Goal: Information Seeking & Learning: Learn about a topic

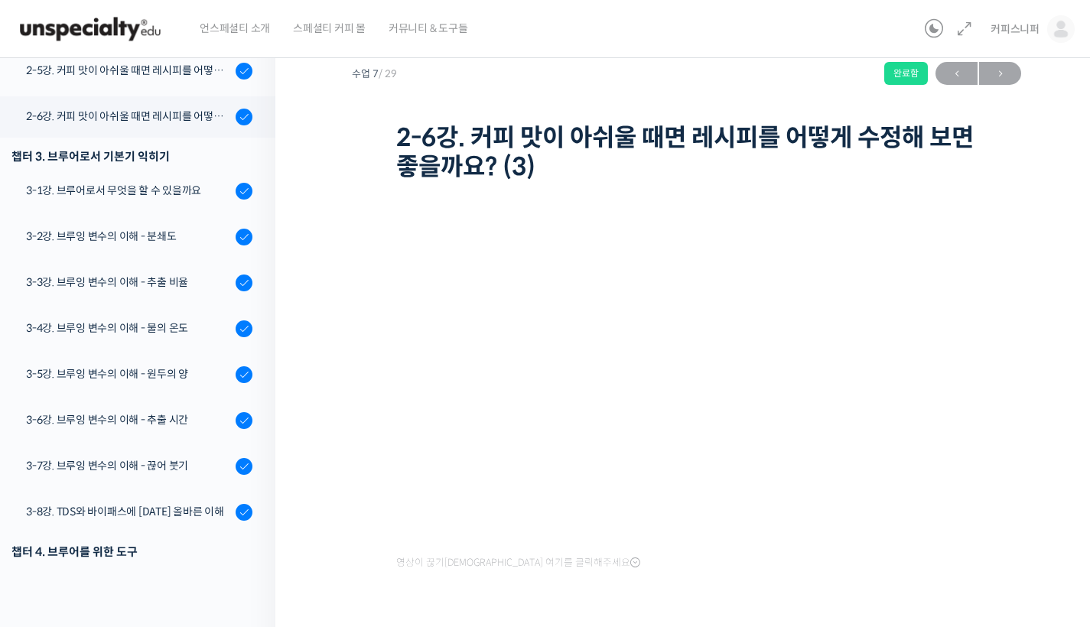
scroll to position [454, 0]
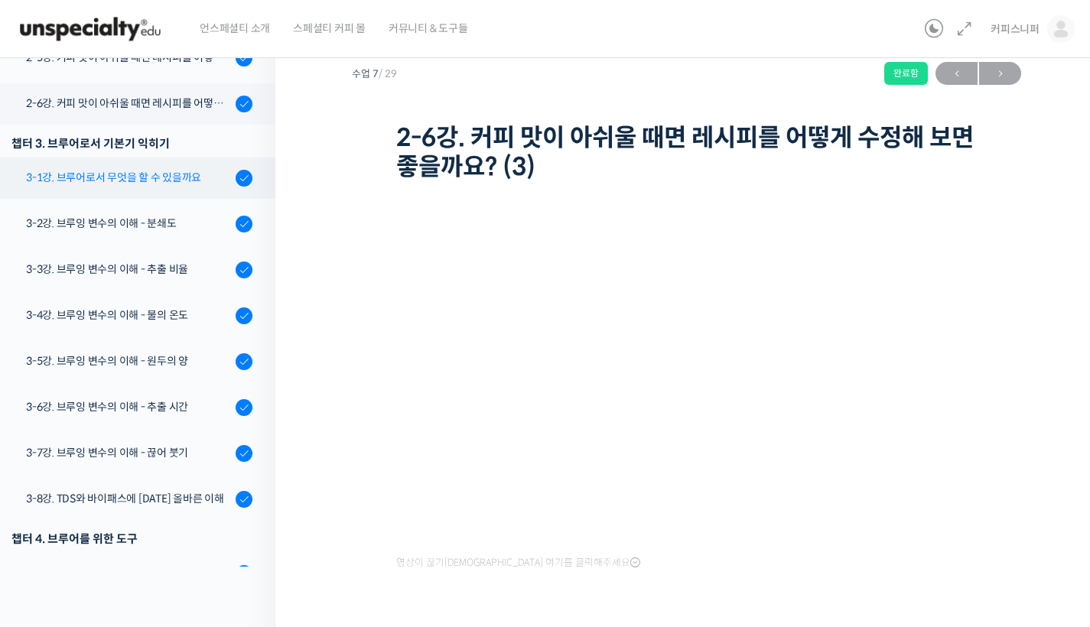
click at [142, 188] on link "3-1강. 브루어로서 무엇을 할 수 있을까요" at bounding box center [133, 178] width 283 height 41
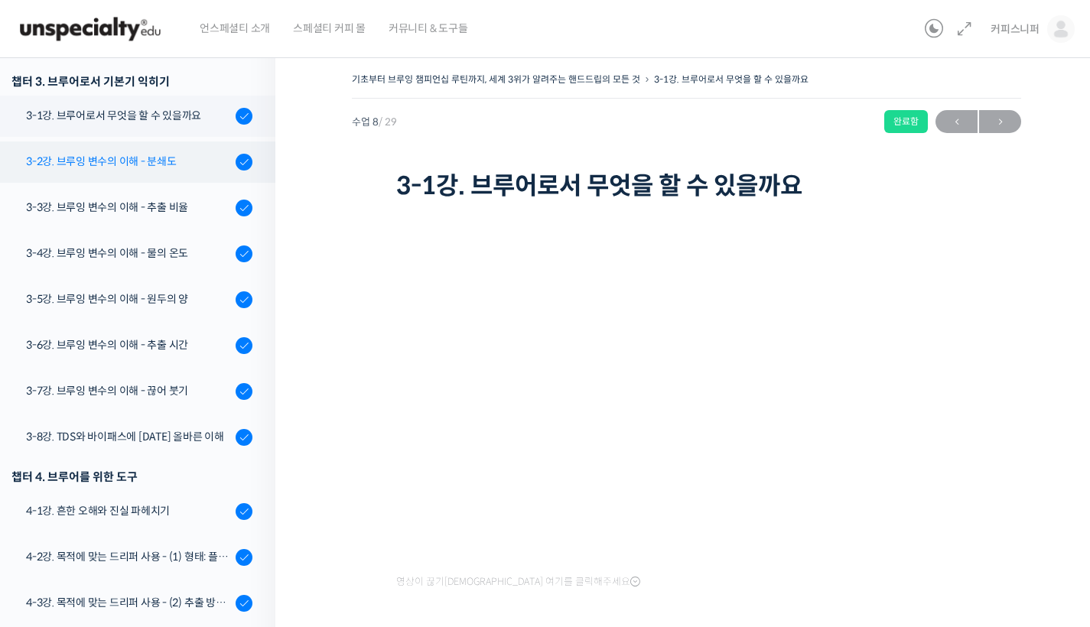
scroll to position [561, 0]
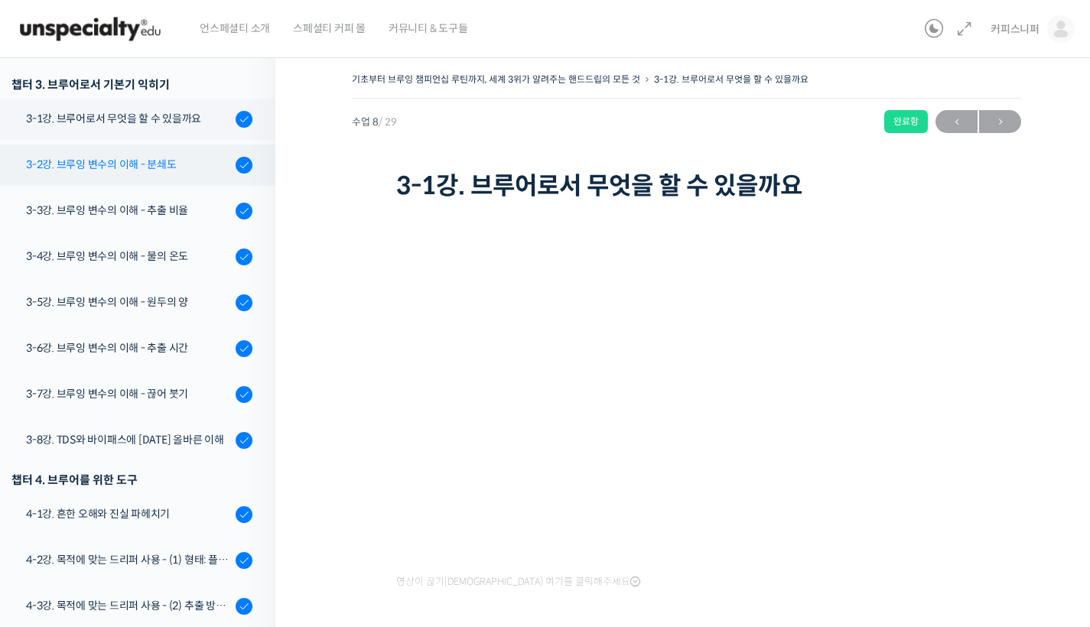
click at [140, 164] on div "3-2강. 브루잉 변수의 이해 - 분쇄도" at bounding box center [128, 164] width 205 height 17
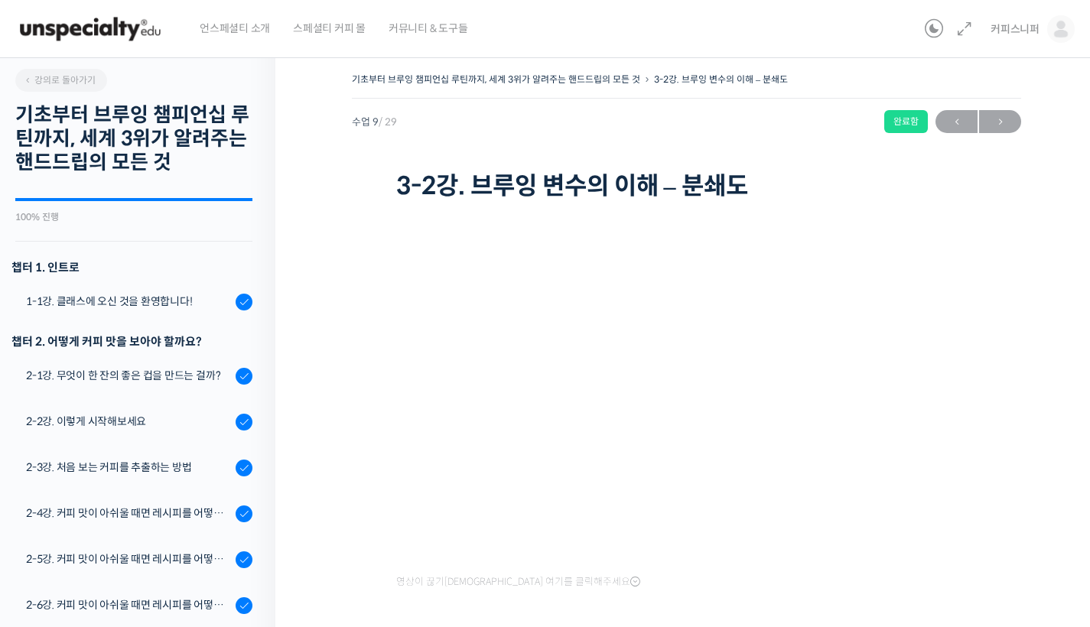
scroll to position [646, 0]
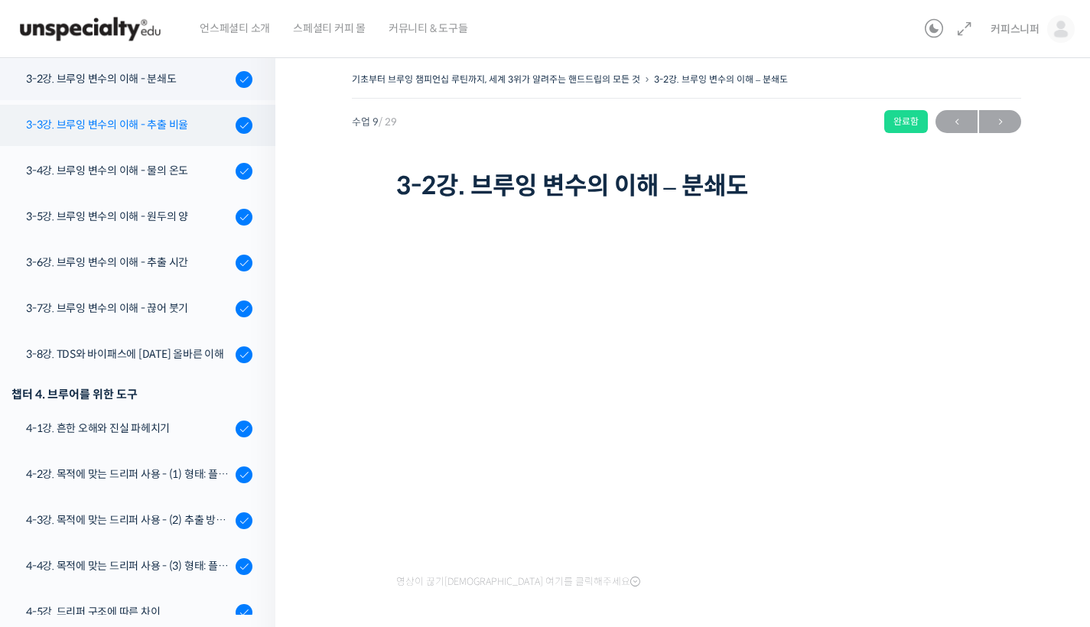
click at [261, 135] on link "3-3강. 브루잉 변수의 이해 - 추출 비율" at bounding box center [133, 125] width 283 height 41
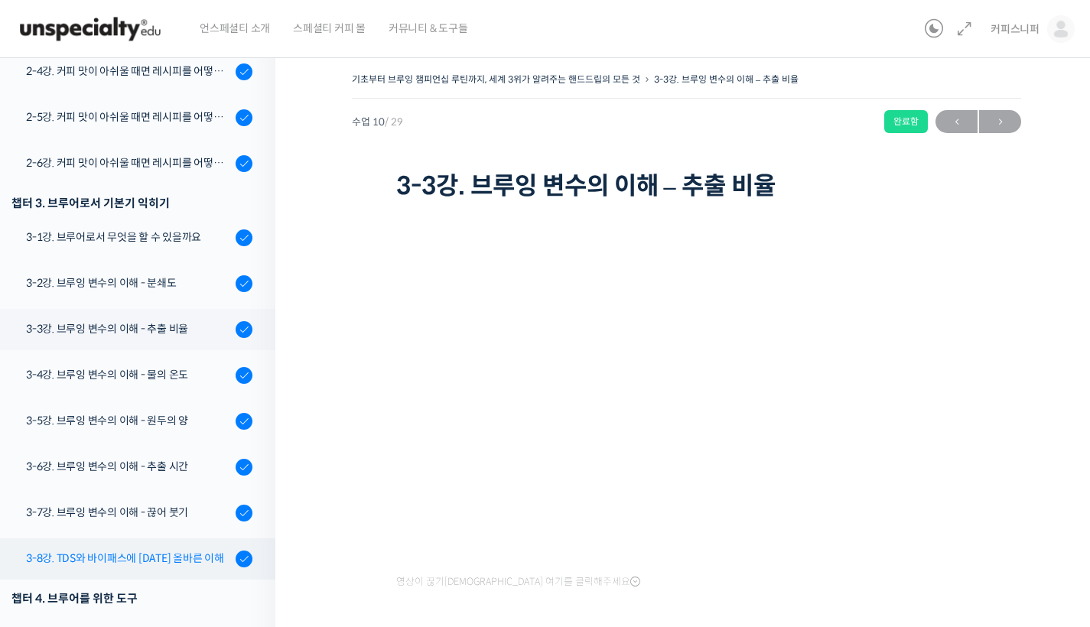
scroll to position [425, 0]
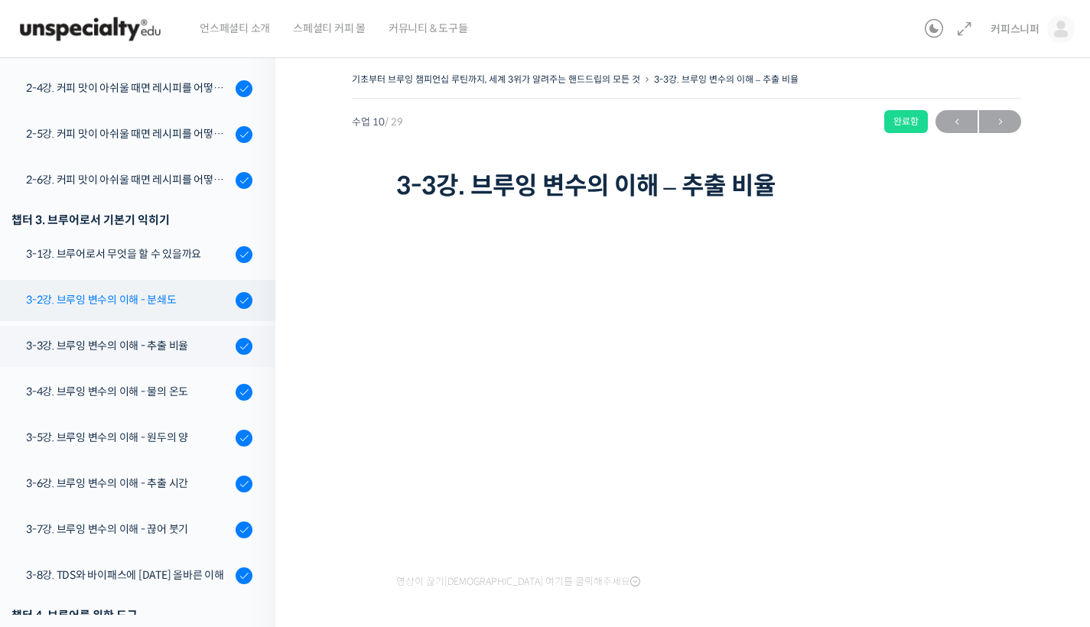
click at [53, 302] on div "3-2강. 브루잉 변수의 이해 - 분쇄도" at bounding box center [128, 299] width 205 height 17
